Goal: Task Accomplishment & Management: Manage account settings

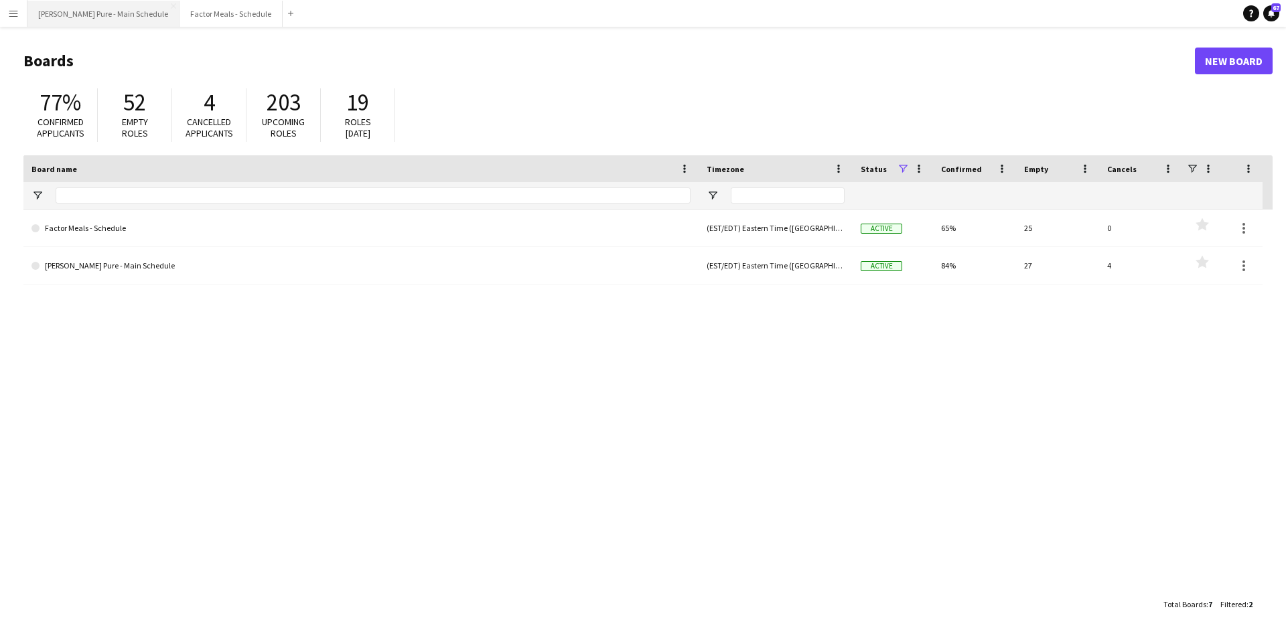
click at [90, 17] on button "[PERSON_NAME] Pure - Main Schedule Close" at bounding box center [103, 14] width 152 height 26
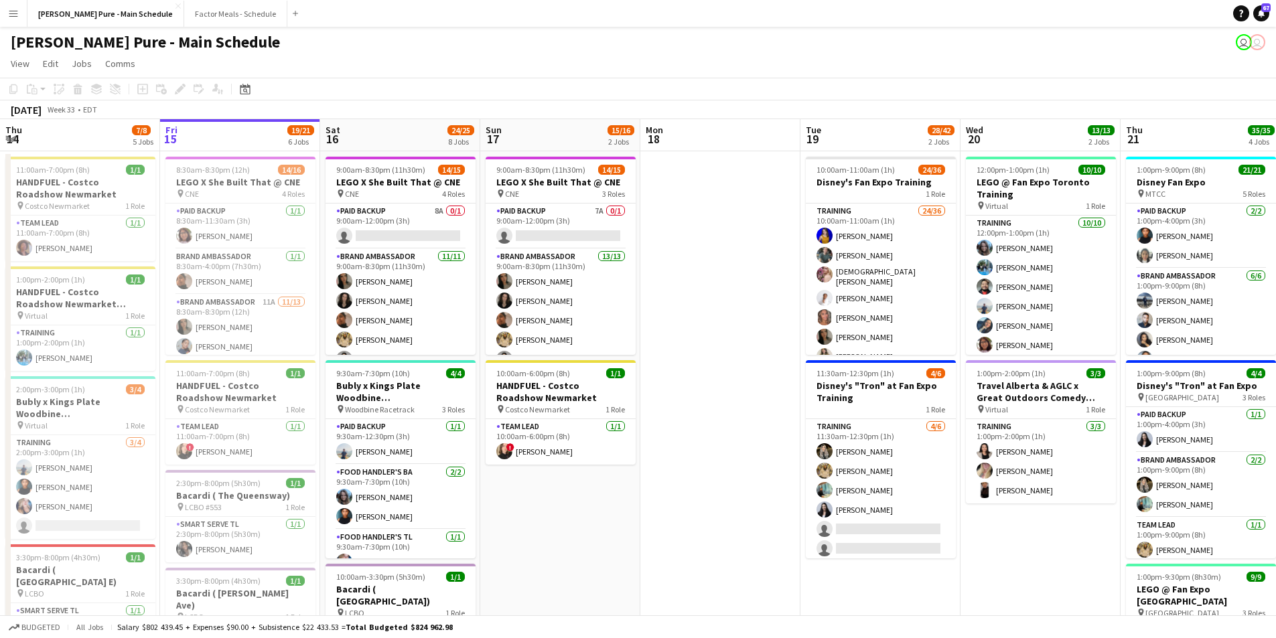
drag, startPoint x: 392, startPoint y: 237, endPoint x: 1050, endPoint y: 66, distance: 679.7
click at [392, 234] on app-card-role "Paid Backup 8A 0/1 9:00am-12:00pm (3h) single-neutral-actions" at bounding box center [401, 227] width 150 height 46
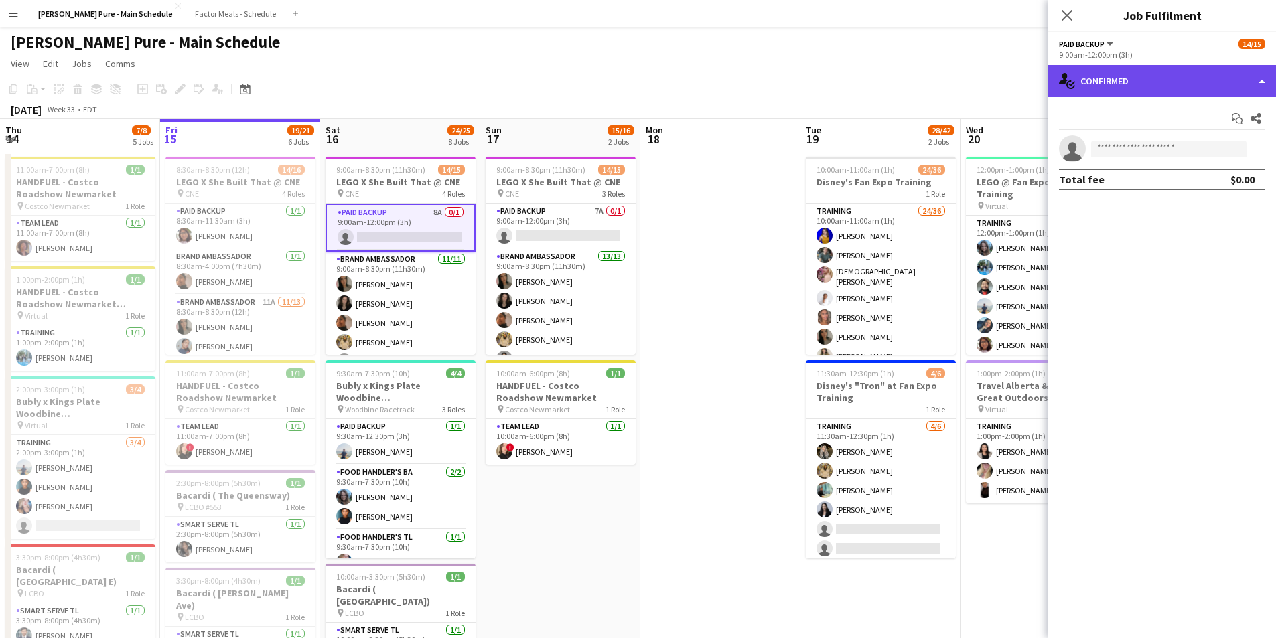
click at [1218, 80] on div "single-neutral-actions-check-2 Confirmed" at bounding box center [1162, 81] width 228 height 32
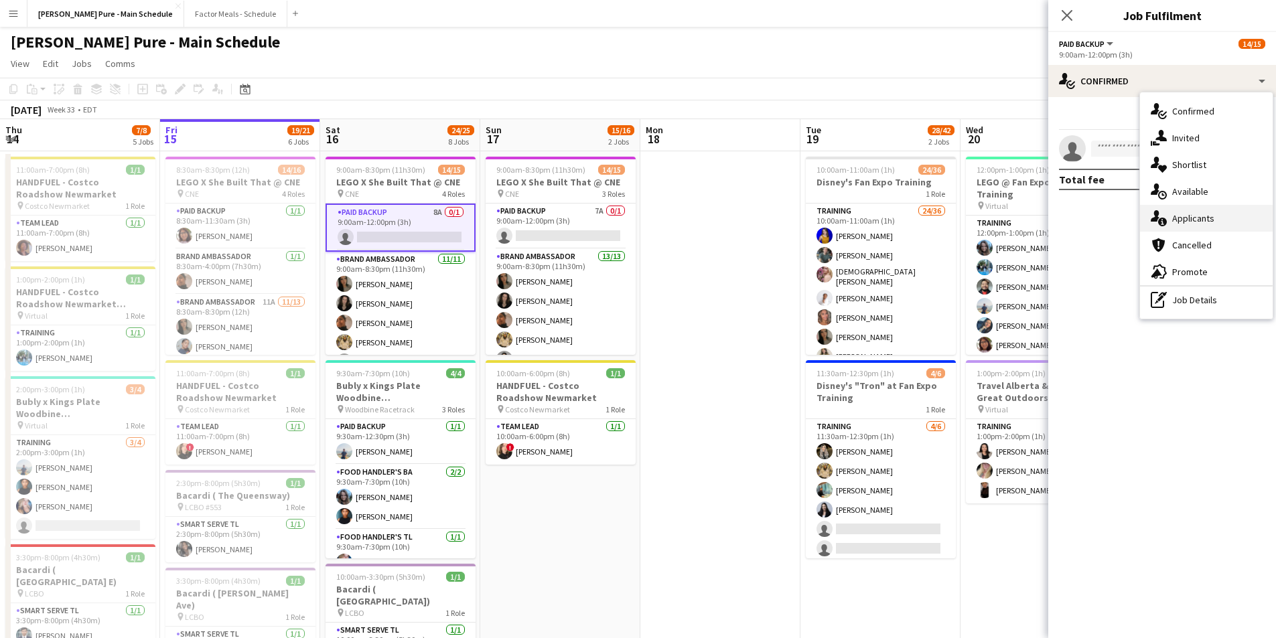
click at [1202, 220] on div "single-neutral-actions-information Applicants" at bounding box center [1206, 218] width 133 height 27
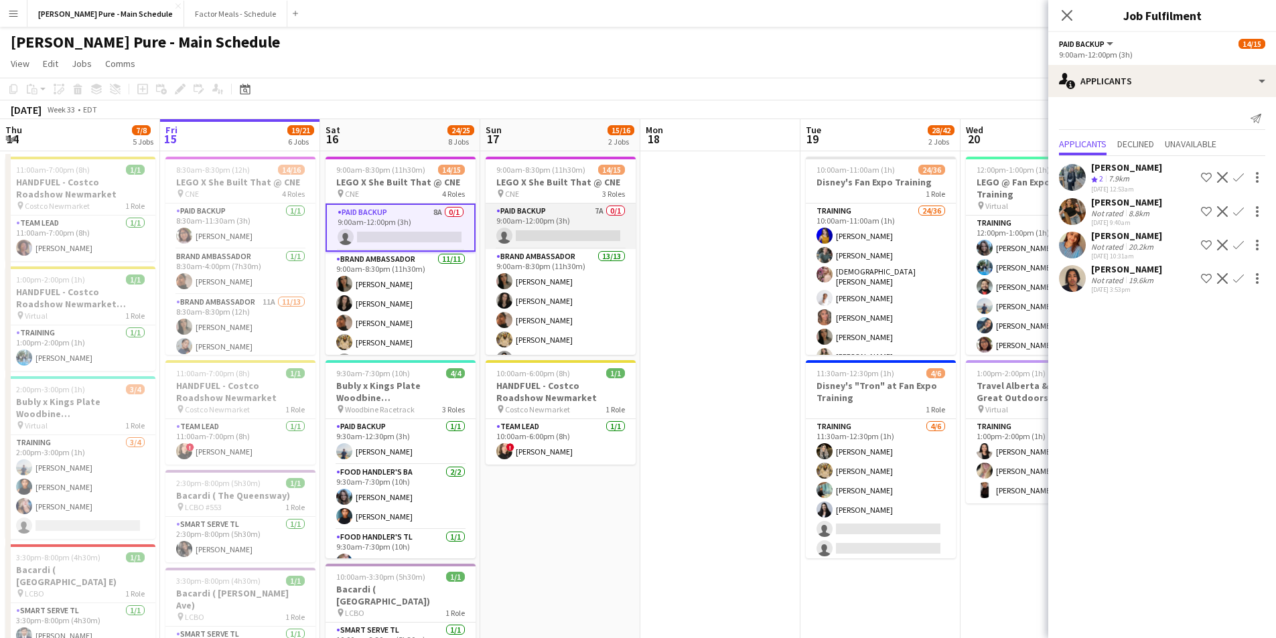
click at [565, 232] on app-card-role "Paid Backup 7A 0/1 9:00am-12:00pm (3h) single-neutral-actions" at bounding box center [561, 227] width 150 height 46
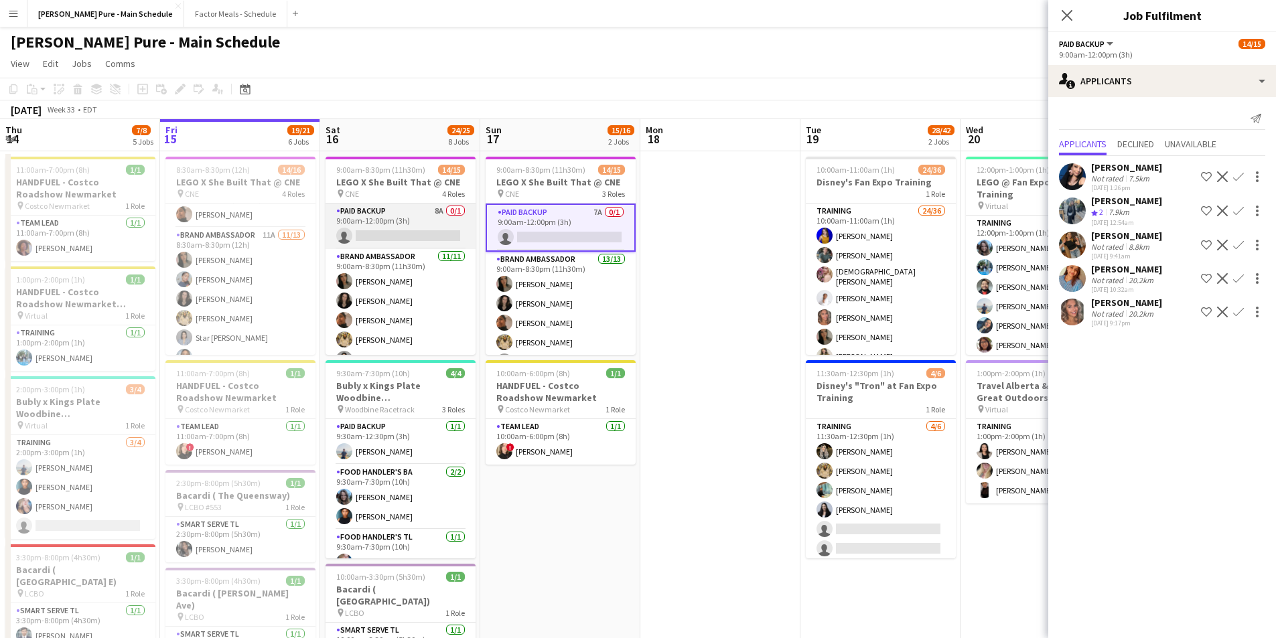
click at [385, 224] on app-card-role "Paid Backup 8A 0/1 9:00am-12:00pm (3h) single-neutral-actions" at bounding box center [401, 227] width 150 height 46
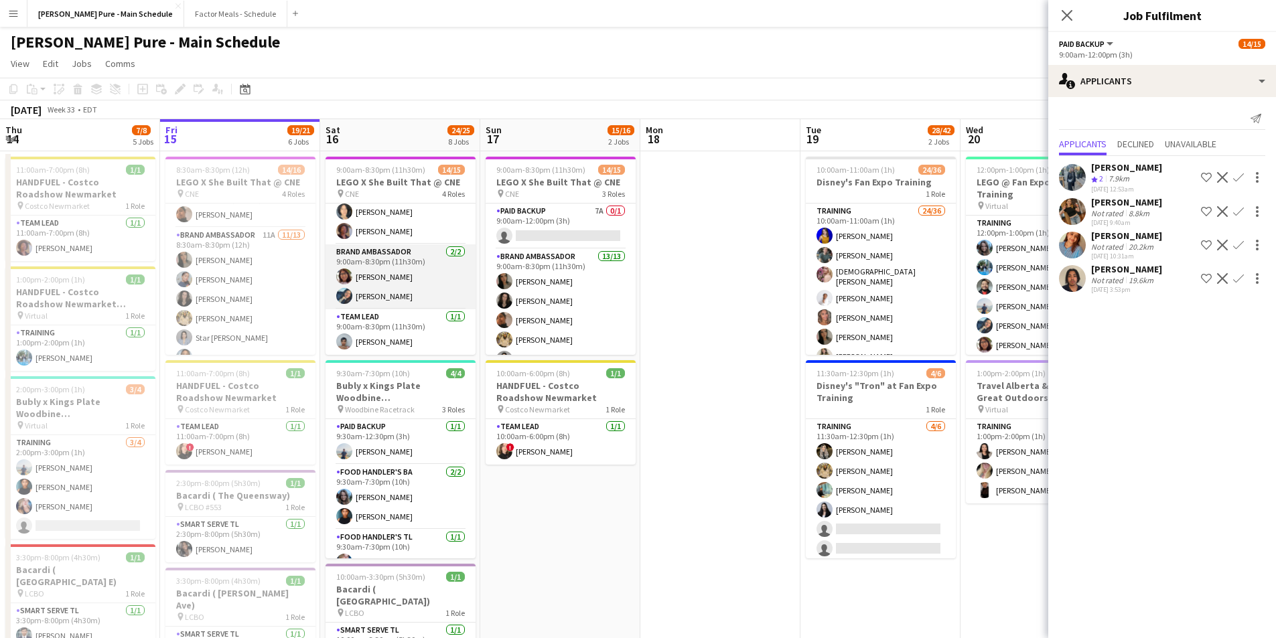
click at [395, 260] on app-card-role "Brand Ambassador [DATE] 9:00am-8:30pm (11h30m) [PERSON_NAME] Vawda [PERSON_NAME]" at bounding box center [401, 276] width 150 height 65
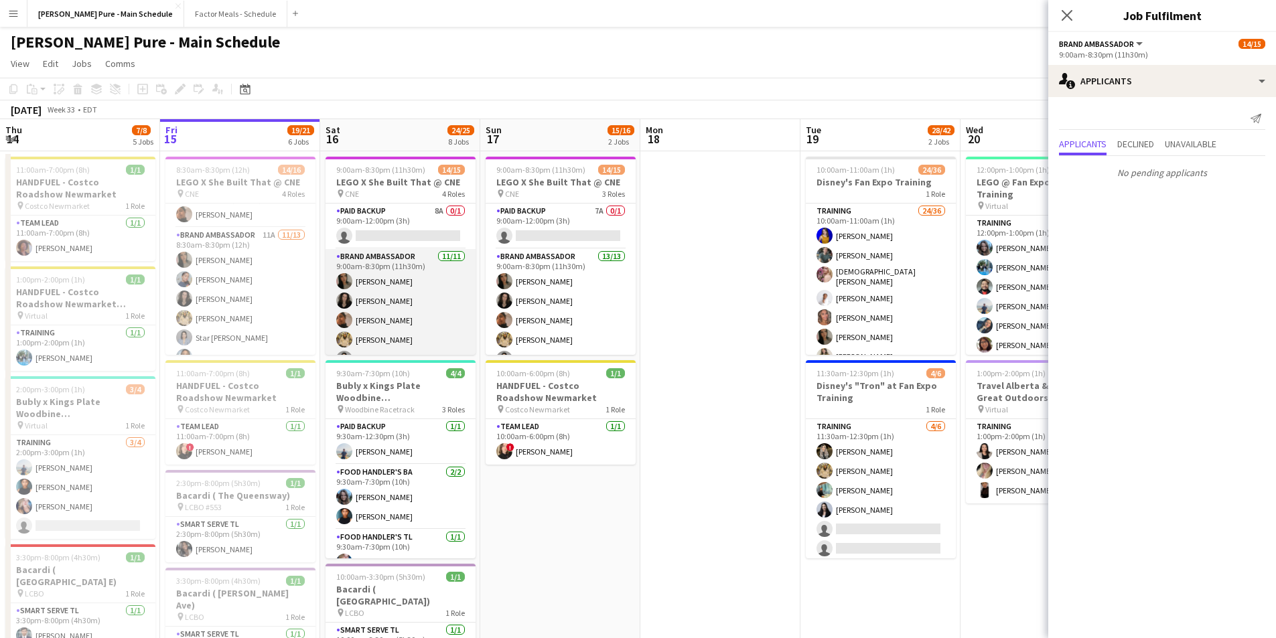
click at [386, 315] on app-card-role "Brand Ambassador [DATE] 9:00am-8:30pm (11h30m) [PERSON_NAME] [PERSON_NAME] [PER…" at bounding box center [401, 369] width 150 height 240
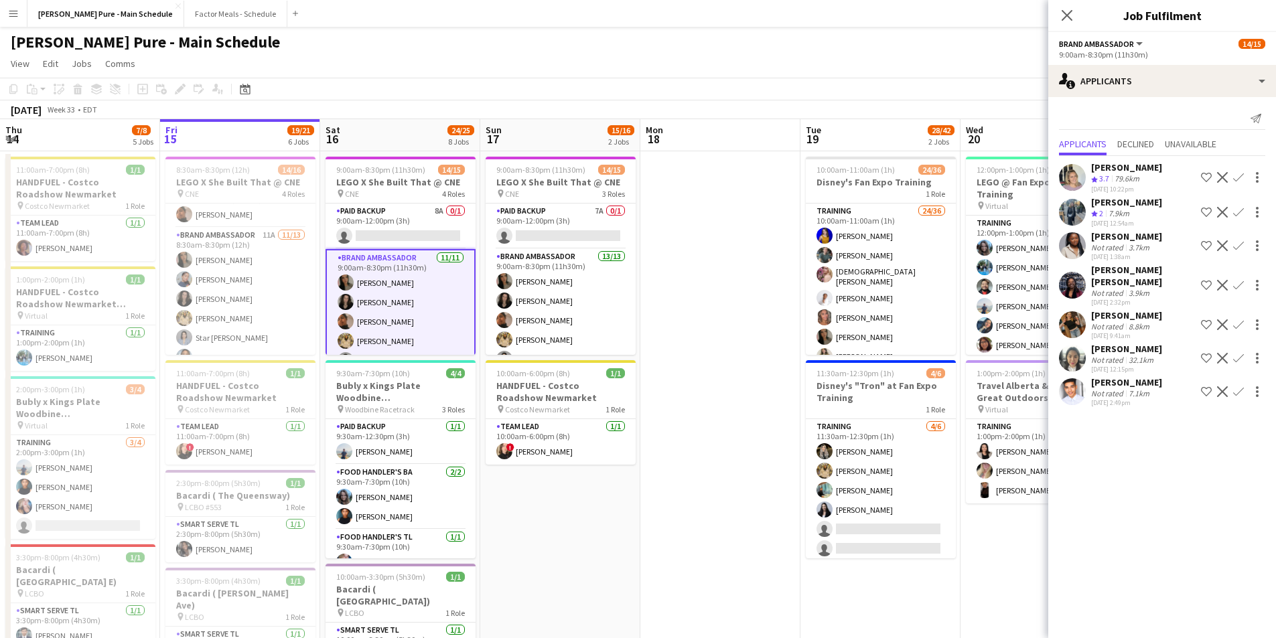
click at [1068, 345] on app-user-avatar at bounding box center [1072, 358] width 27 height 27
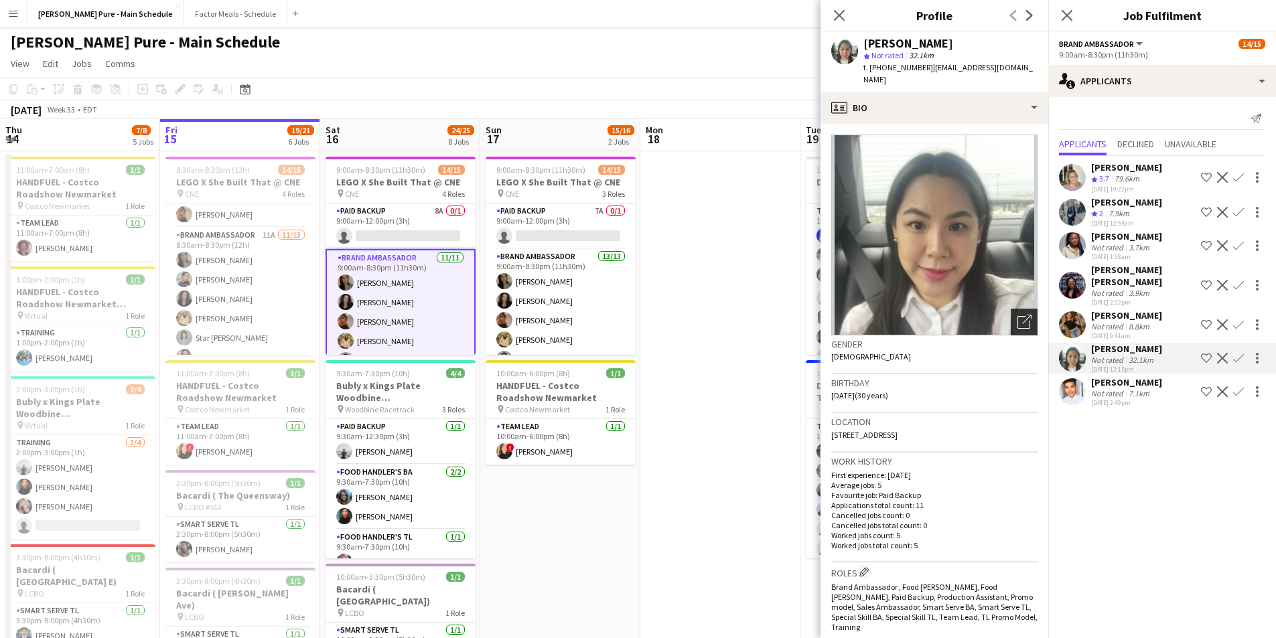
click at [1017, 315] on icon "Open photos pop-in" at bounding box center [1024, 322] width 14 height 14
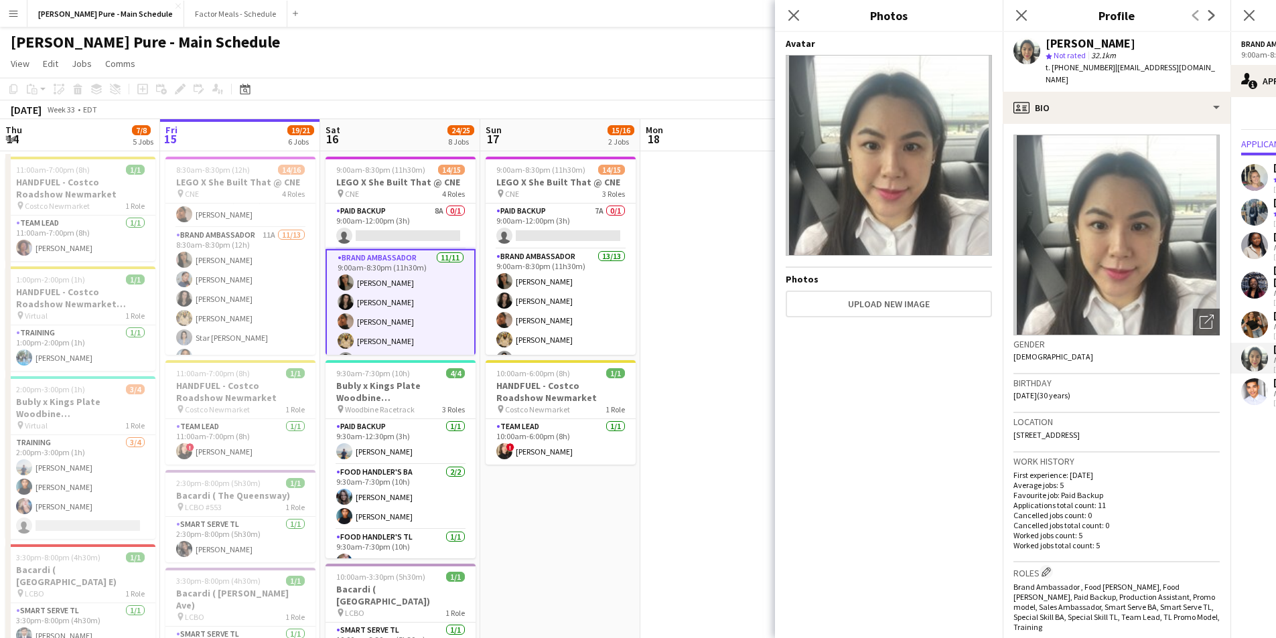
click at [1251, 378] on app-user-avatar at bounding box center [1254, 391] width 27 height 27
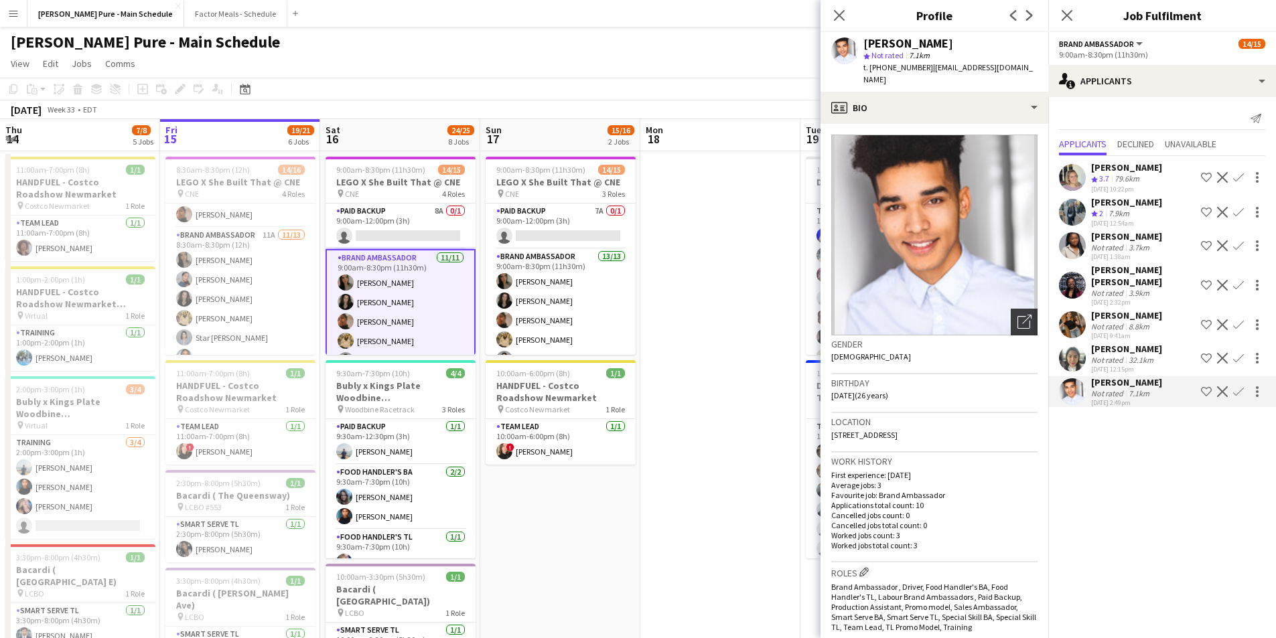
click at [1011, 311] on div "Open photos pop-in" at bounding box center [1024, 322] width 27 height 27
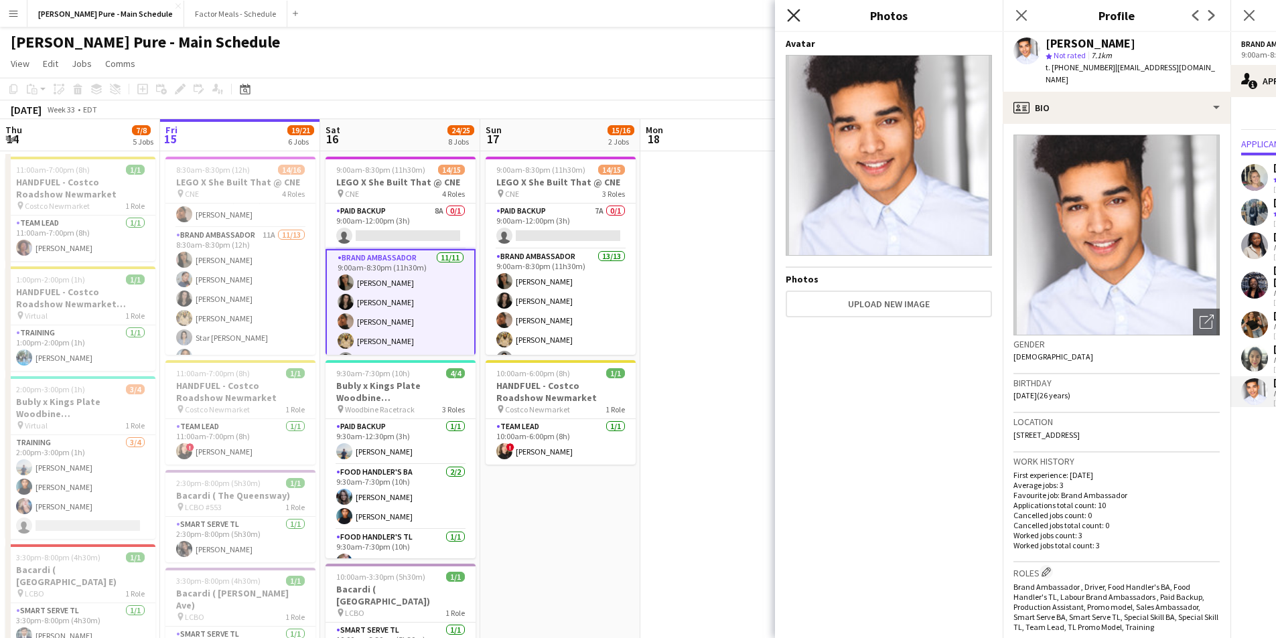
click at [794, 10] on icon "Close pop-in" at bounding box center [793, 15] width 13 height 13
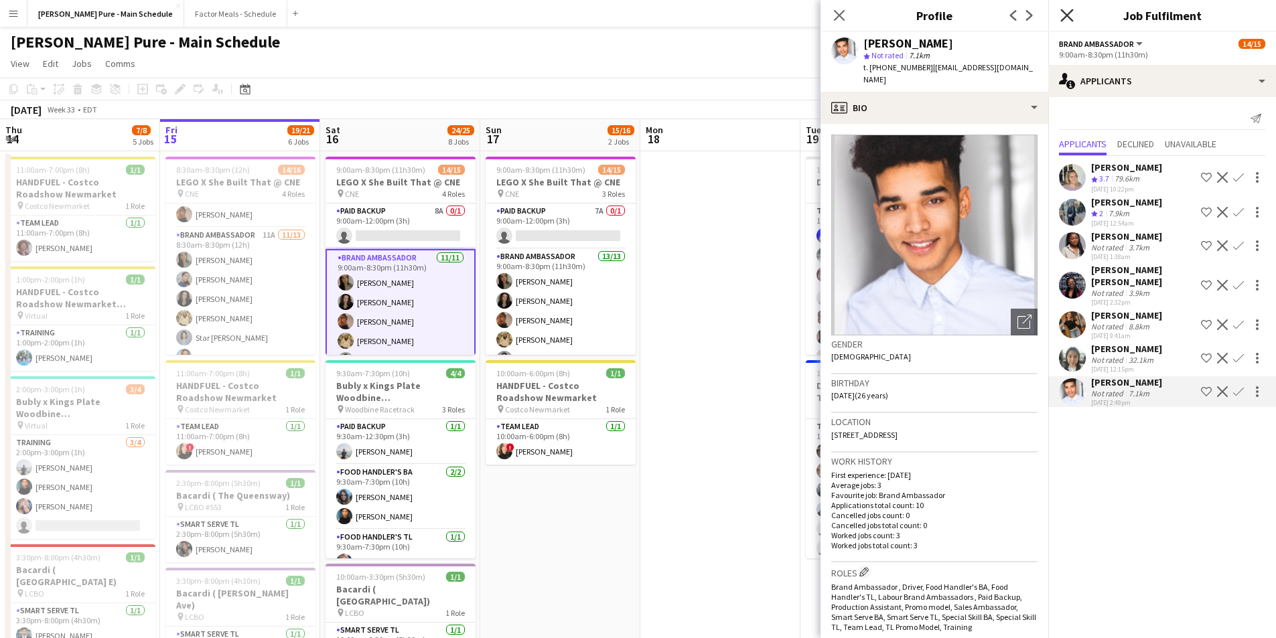
click at [1062, 17] on icon "Close pop-in" at bounding box center [1066, 15] width 13 height 13
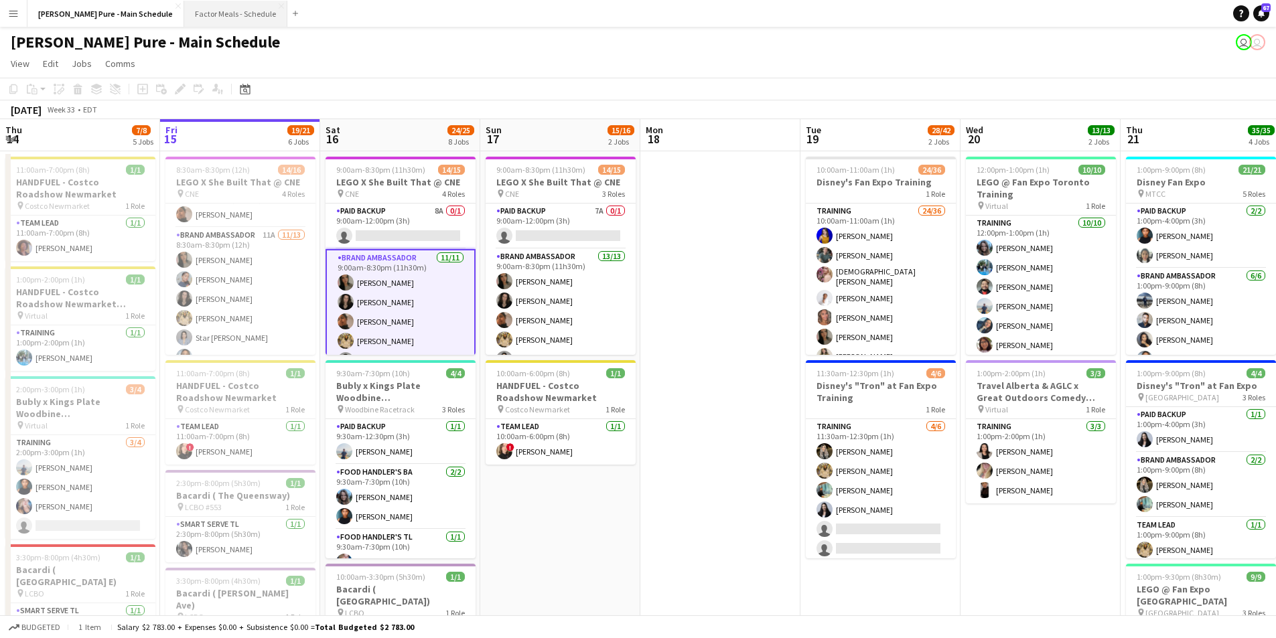
click at [184, 5] on button "Factor Meals - Schedule Close" at bounding box center [235, 14] width 103 height 26
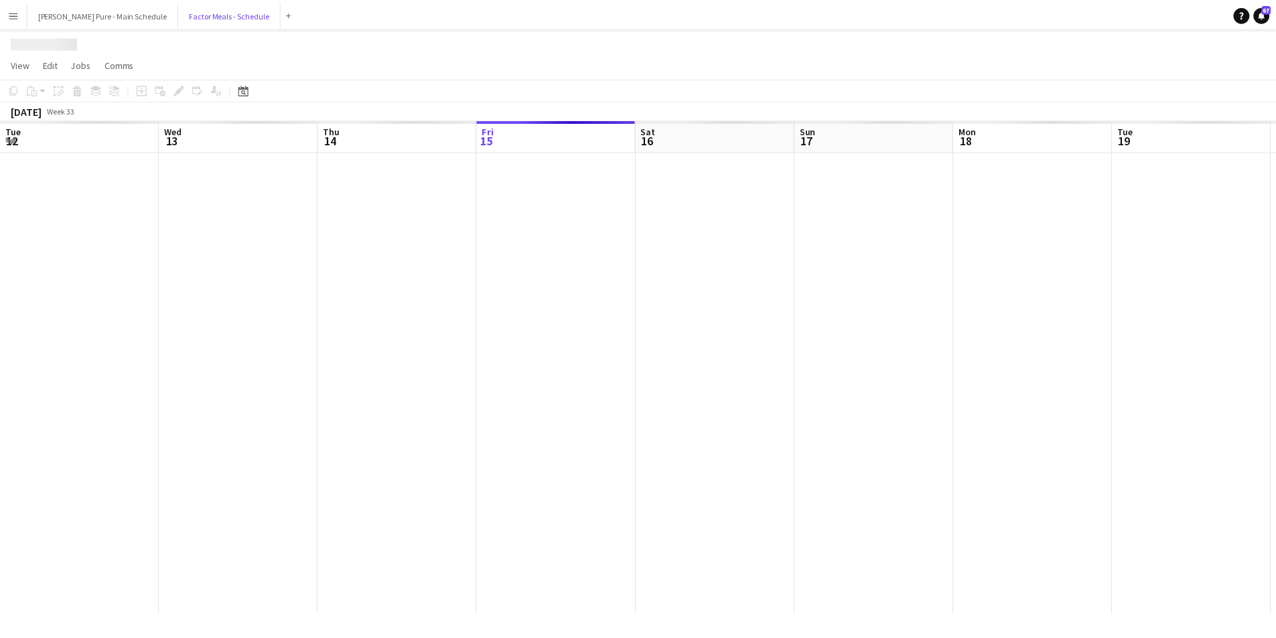
scroll to position [0, 320]
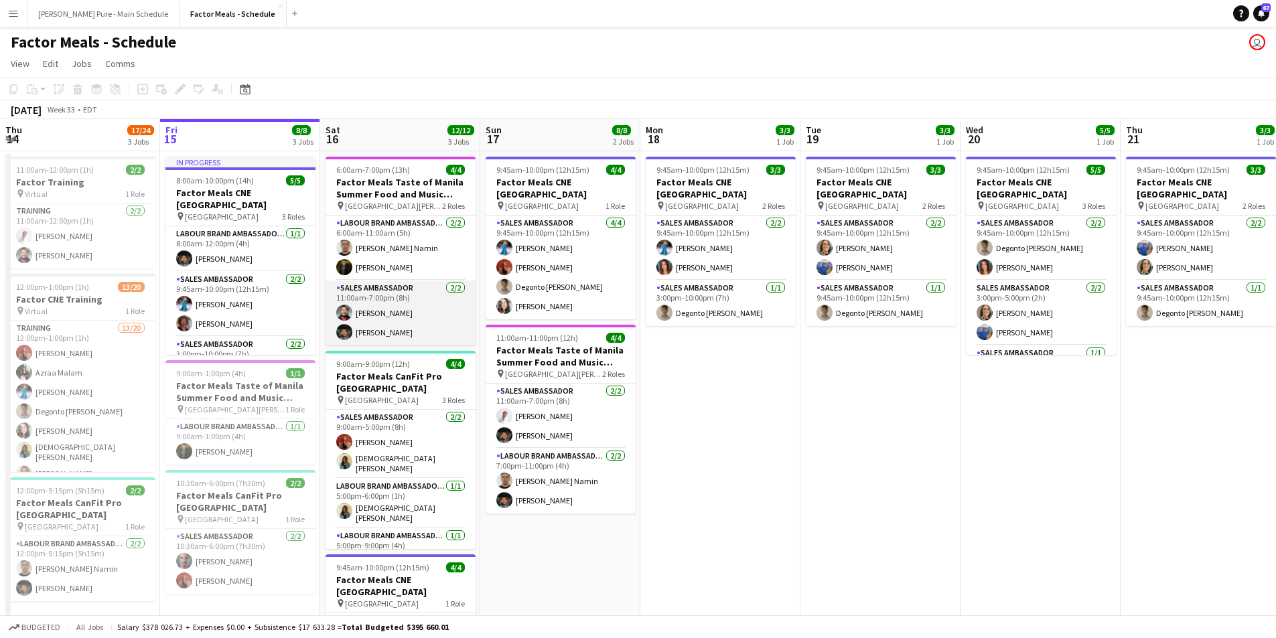
click at [391, 328] on app-card-role "Sales Ambassador [DATE] 11:00am-7:00pm (8h) [PERSON_NAME] [PERSON_NAME]" at bounding box center [401, 313] width 150 height 65
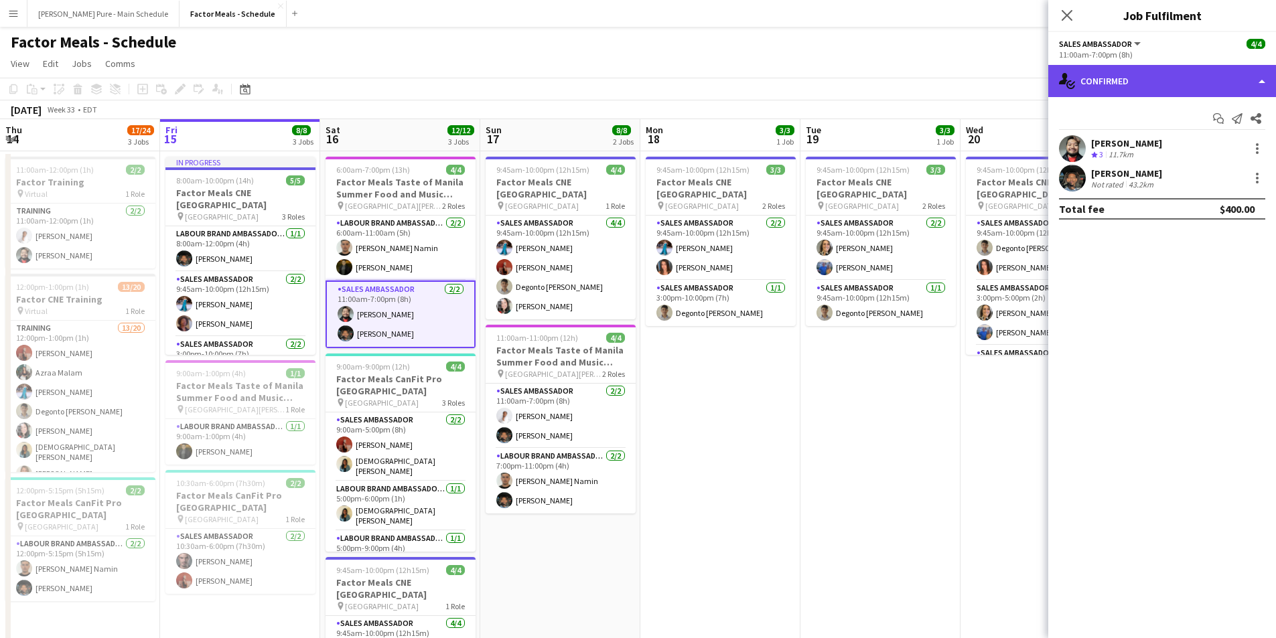
click at [1168, 66] on div "single-neutral-actions-check-2 Confirmed" at bounding box center [1162, 81] width 228 height 32
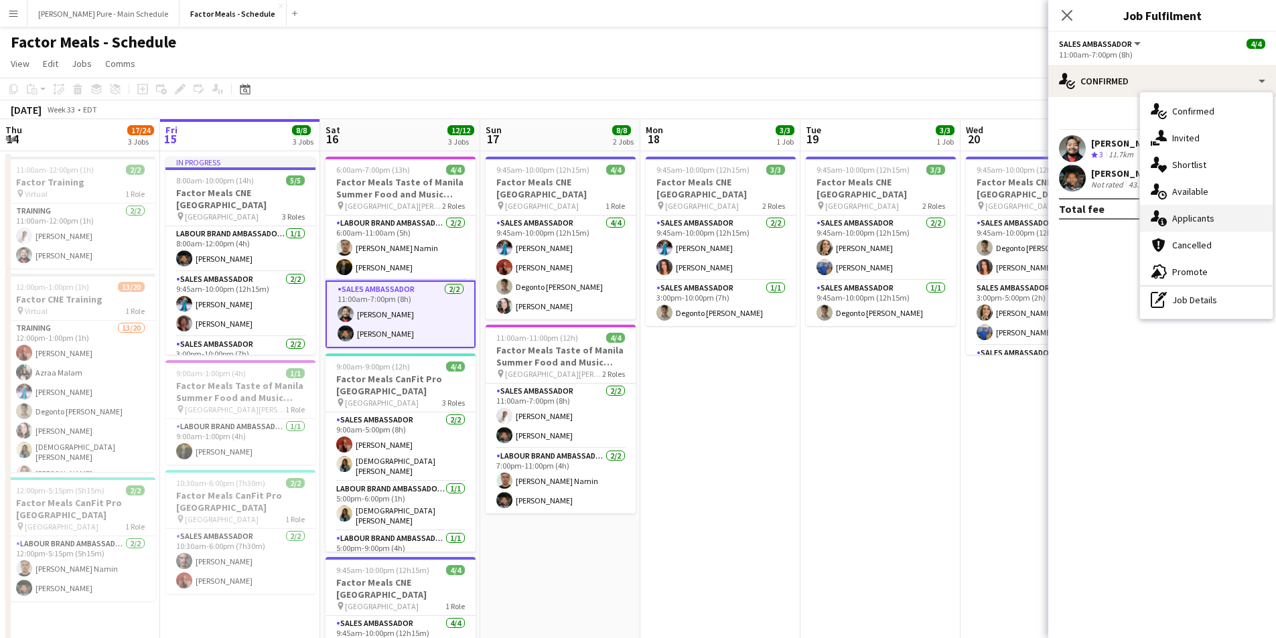
click at [1213, 214] on div "single-neutral-actions-information Applicants" at bounding box center [1206, 218] width 133 height 27
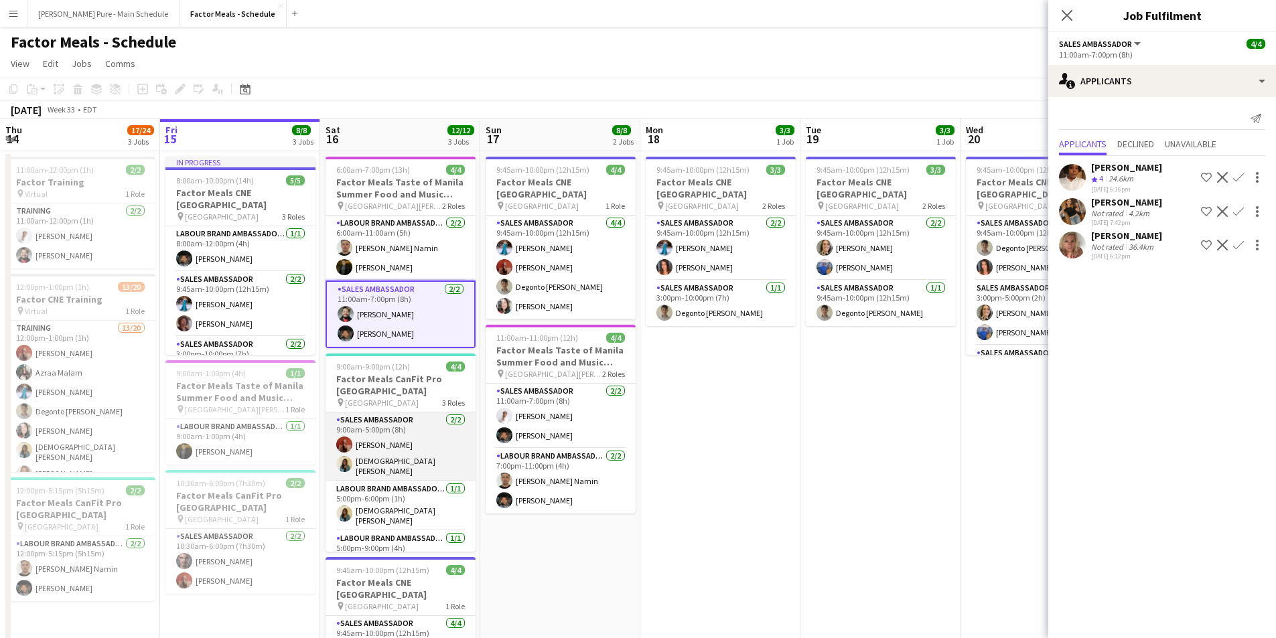
click at [384, 453] on app-card-role "Sales Ambassador [DATE] 9:00am-5:00pm (8h) [PERSON_NAME] Mishnah [PERSON_NAME]" at bounding box center [401, 447] width 150 height 69
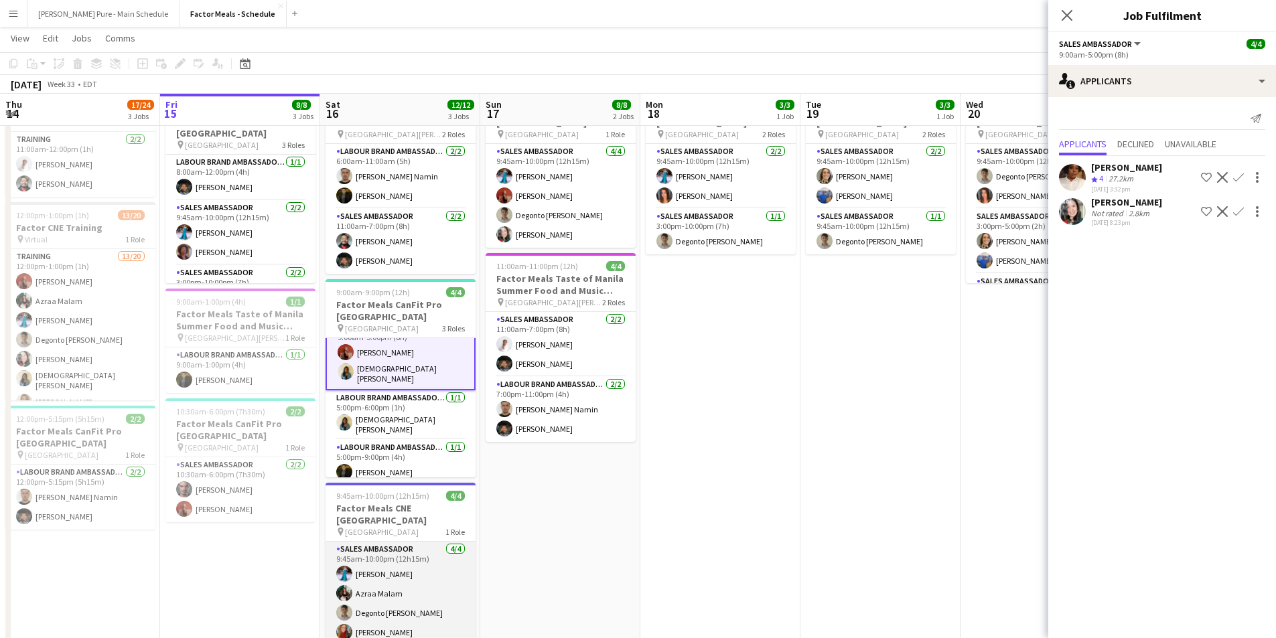
scroll to position [129, 0]
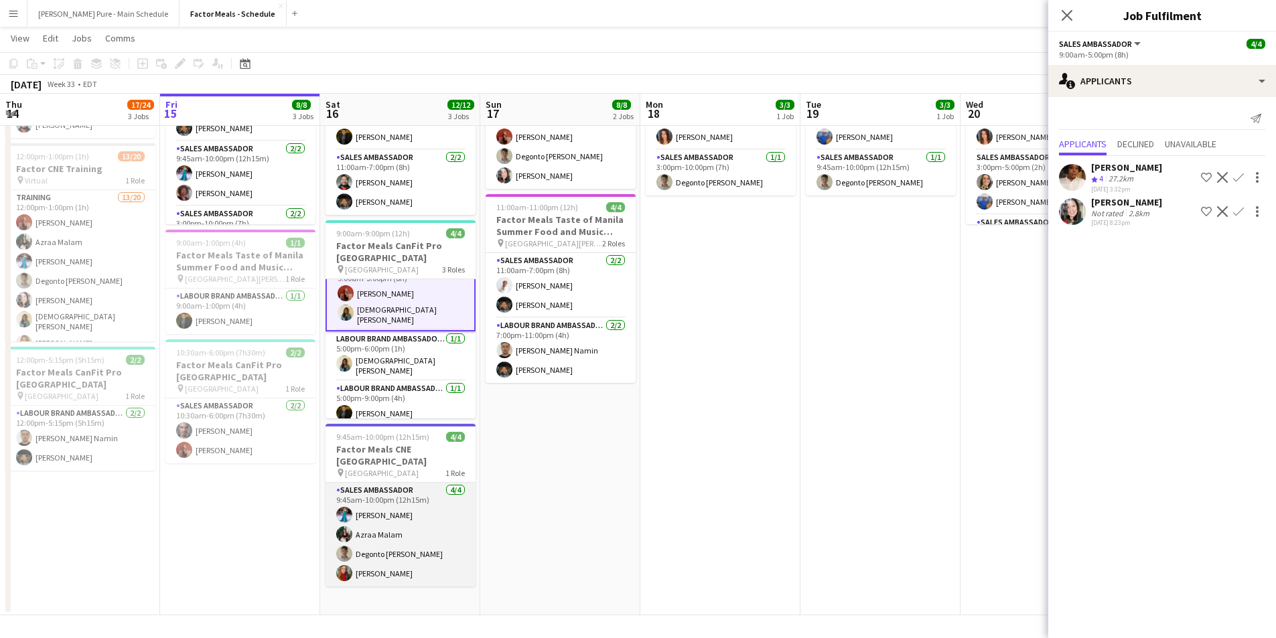
click at [401, 520] on app-card-role "Sales Ambassador [DATE] 9:45am-10:00pm (12h15m) [PERSON_NAME] [PERSON_NAME] Deg…" at bounding box center [401, 535] width 150 height 104
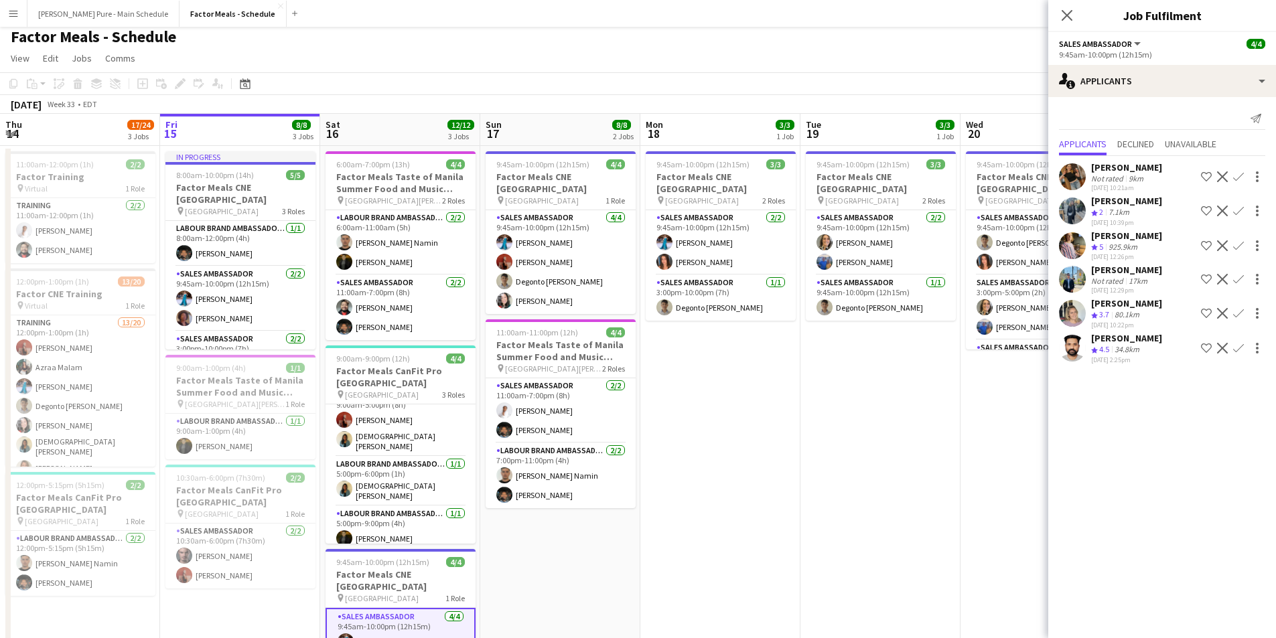
scroll to position [0, 0]
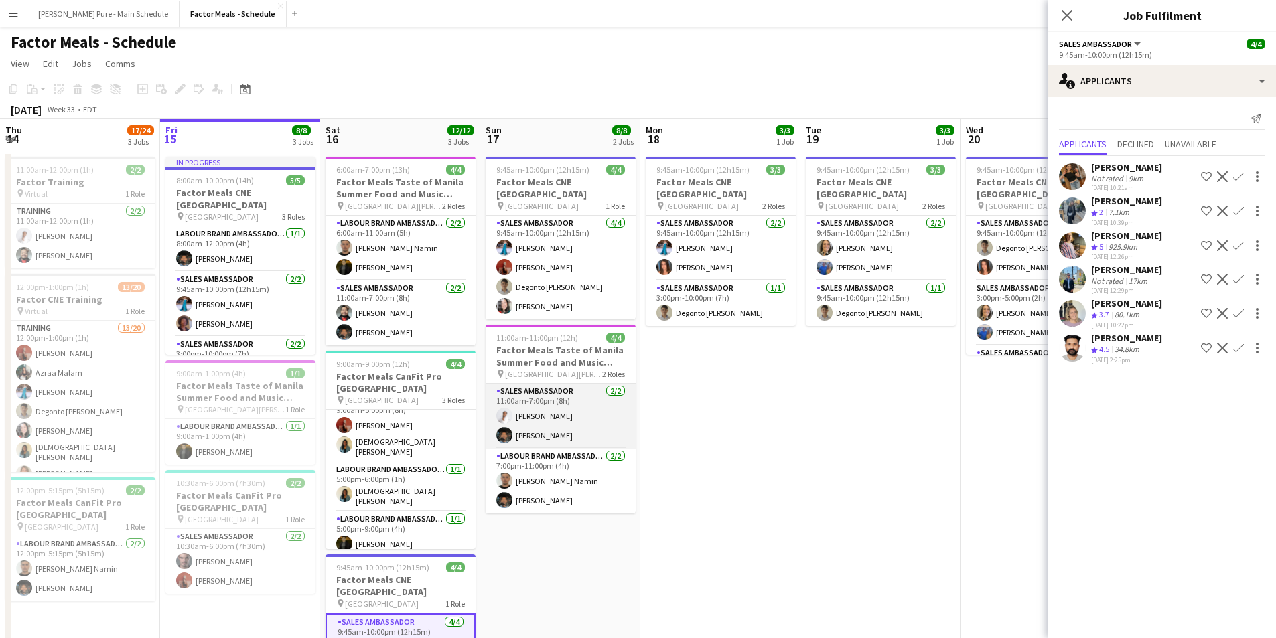
click at [542, 398] on app-card-role "Sales Ambassador [DATE] 11:00am-7:00pm (8h) [PERSON_NAME] [PERSON_NAME]" at bounding box center [561, 416] width 150 height 65
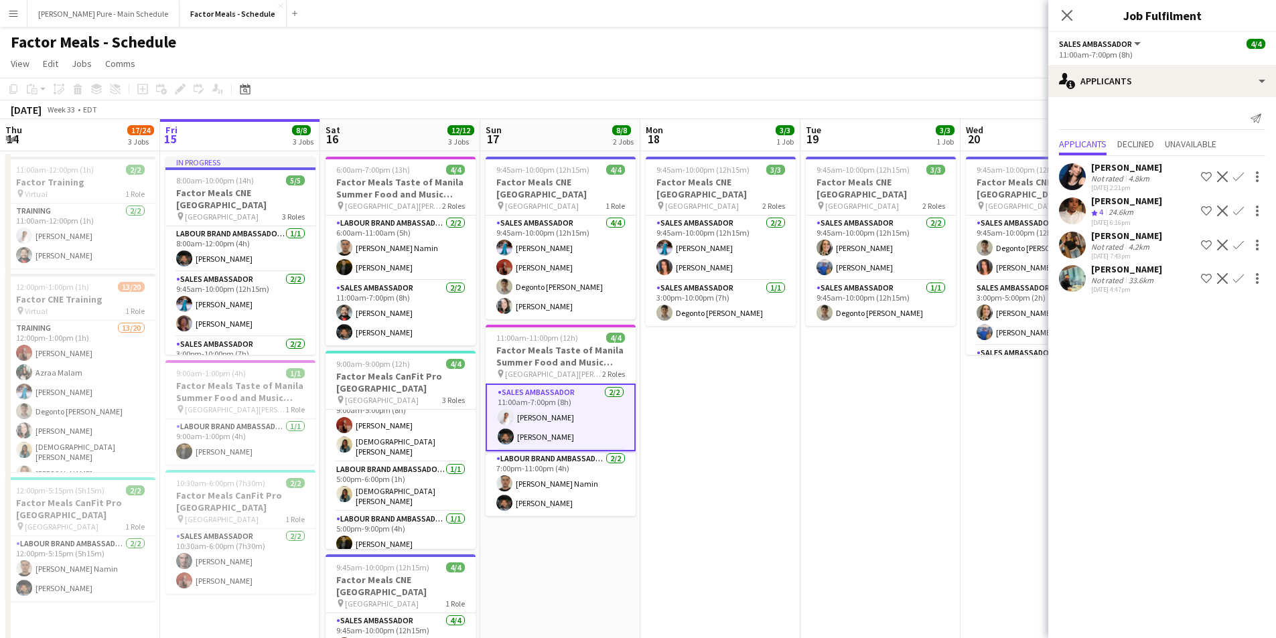
click at [1068, 291] on app-user-avatar at bounding box center [1072, 278] width 27 height 27
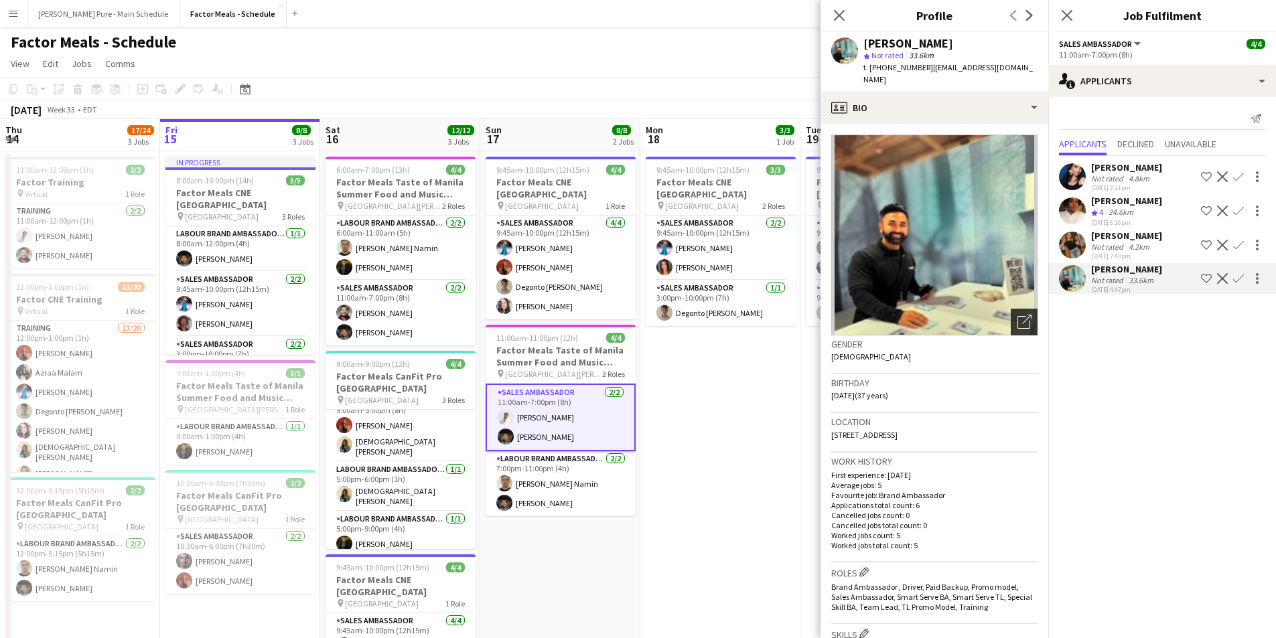
click at [1017, 315] on icon "Open photos pop-in" at bounding box center [1024, 322] width 14 height 14
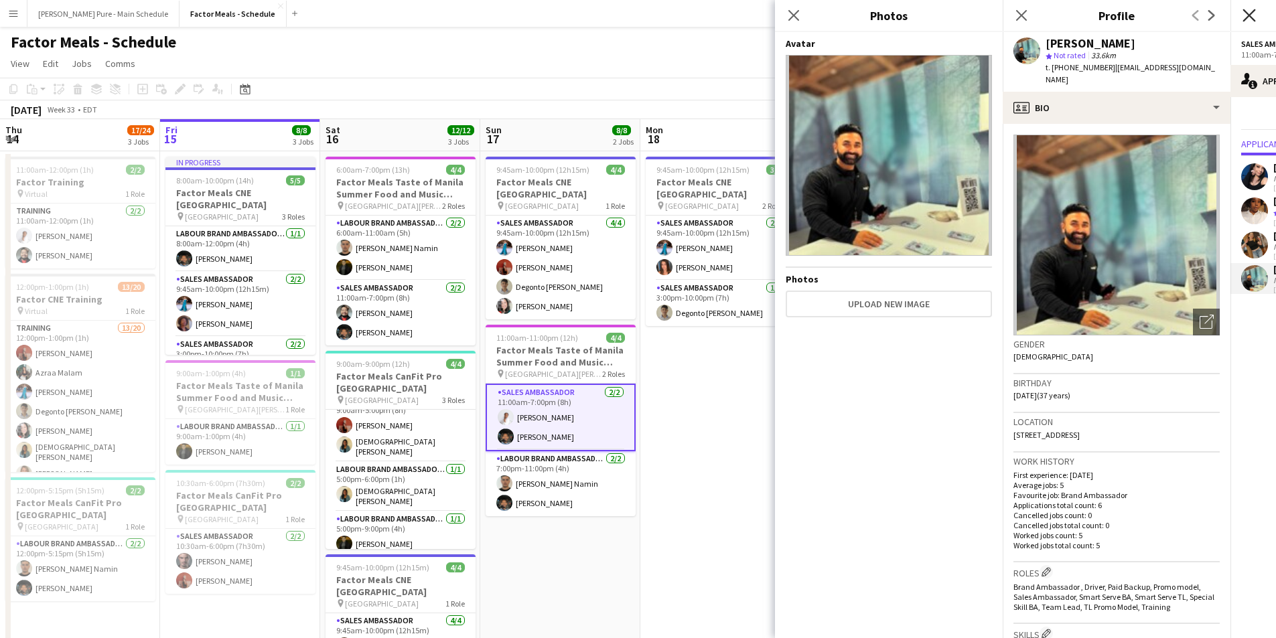
click at [1247, 9] on icon "Close pop-in" at bounding box center [1249, 15] width 13 height 13
